Goal: Task Accomplishment & Management: Manage account settings

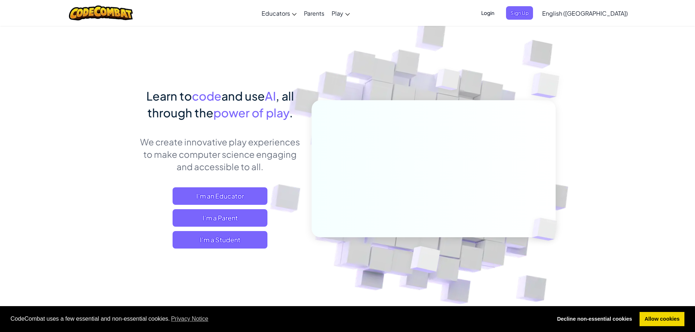
drag, startPoint x: 561, startPoint y: 8, endPoint x: 548, endPoint y: 28, distance: 24.0
click at [499, 13] on span "Login" at bounding box center [488, 13] width 22 height 14
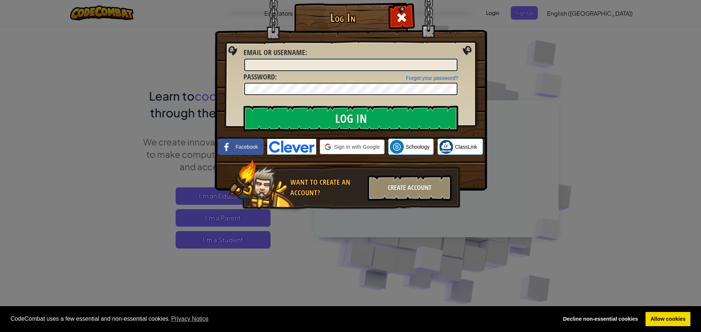
type input "[EMAIL_ADDRESS][DOMAIN_NAME]"
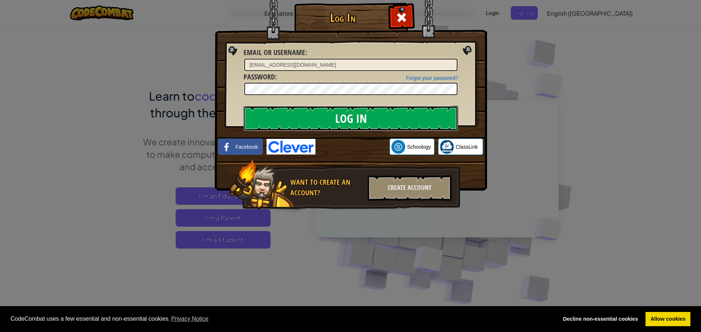
click at [311, 114] on input "Log In" at bounding box center [350, 119] width 215 height 26
click at [397, 129] on input "Log In" at bounding box center [350, 119] width 215 height 26
click at [397, 122] on input "Log In" at bounding box center [350, 119] width 215 height 26
